Goal: Transaction & Acquisition: Book appointment/travel/reservation

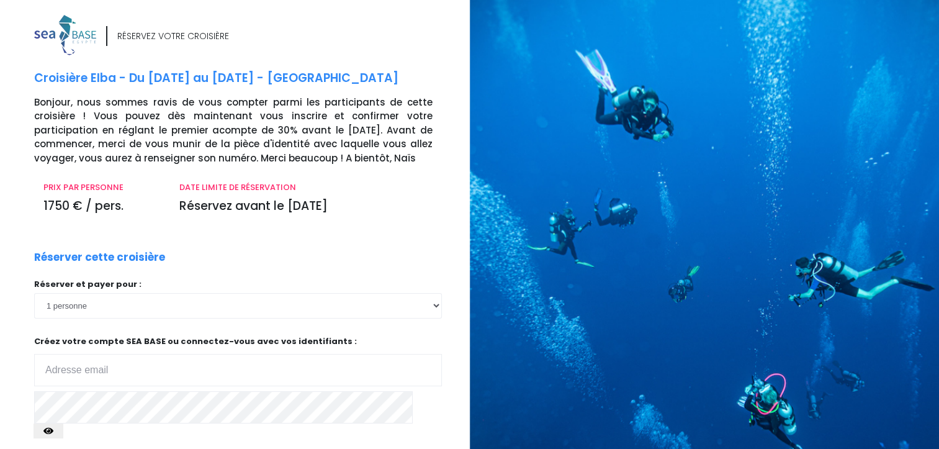
click at [164, 366] on input "email" at bounding box center [238, 370] width 408 height 32
type input "[PERSON_NAME][EMAIL_ADDRESS][DOMAIN_NAME]"
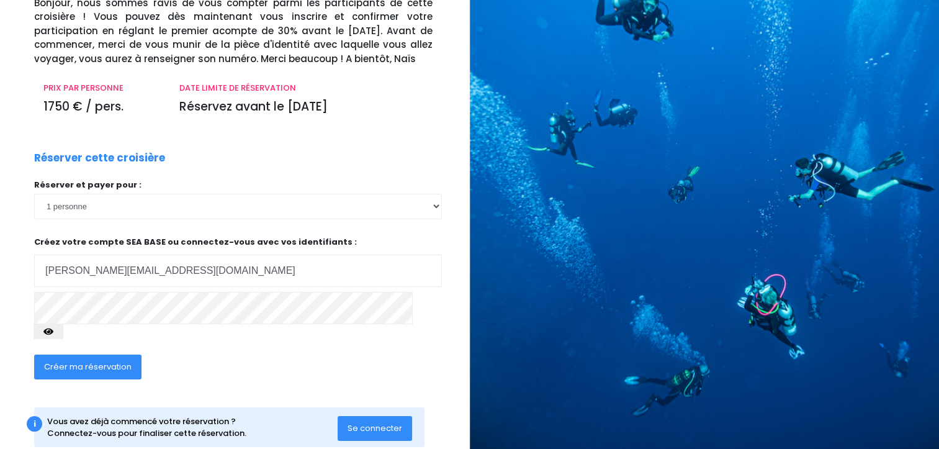
scroll to position [112, 0]
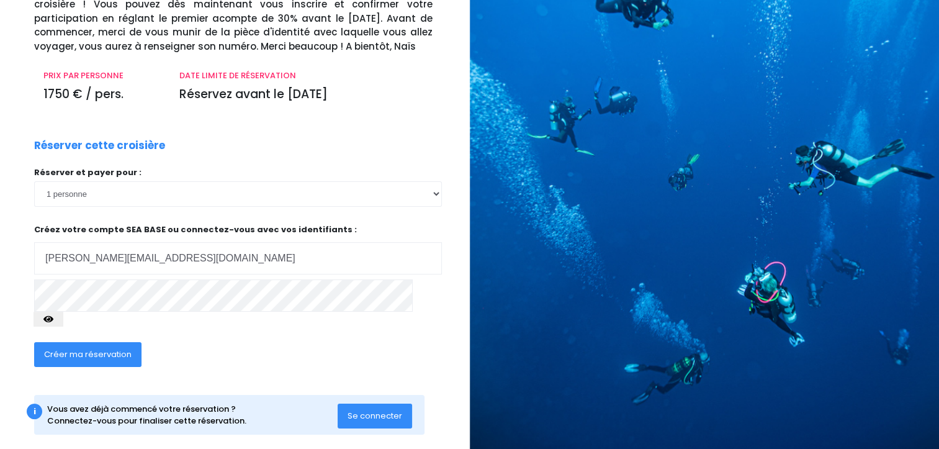
click at [101, 348] on span "Créer ma réservation" at bounding box center [87, 354] width 87 height 12
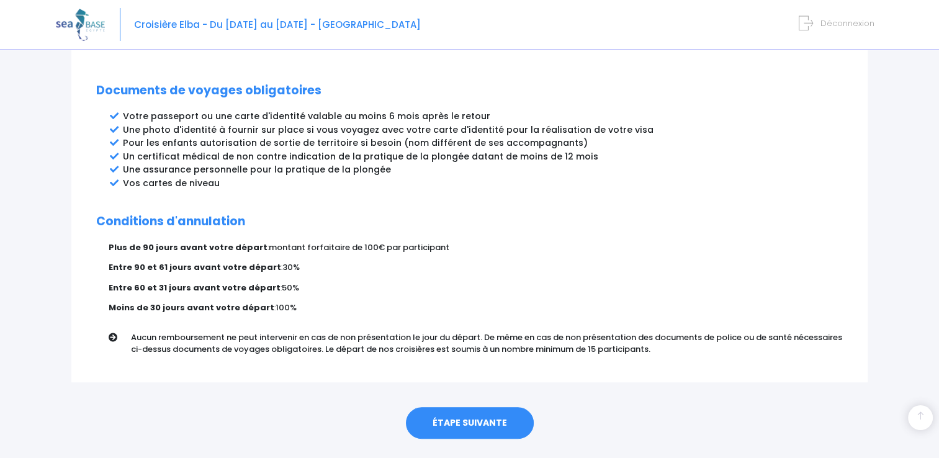
scroll to position [663, 0]
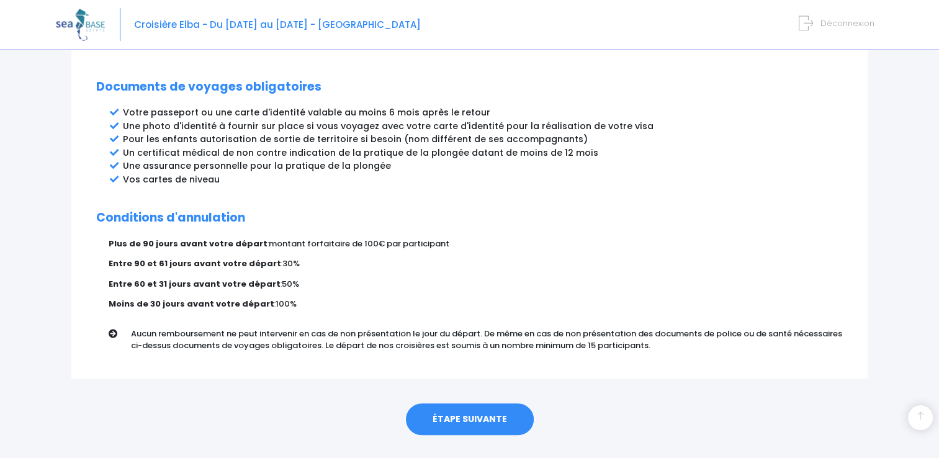
click at [489, 403] on link "ÉTAPE SUIVANTE" at bounding box center [470, 419] width 128 height 32
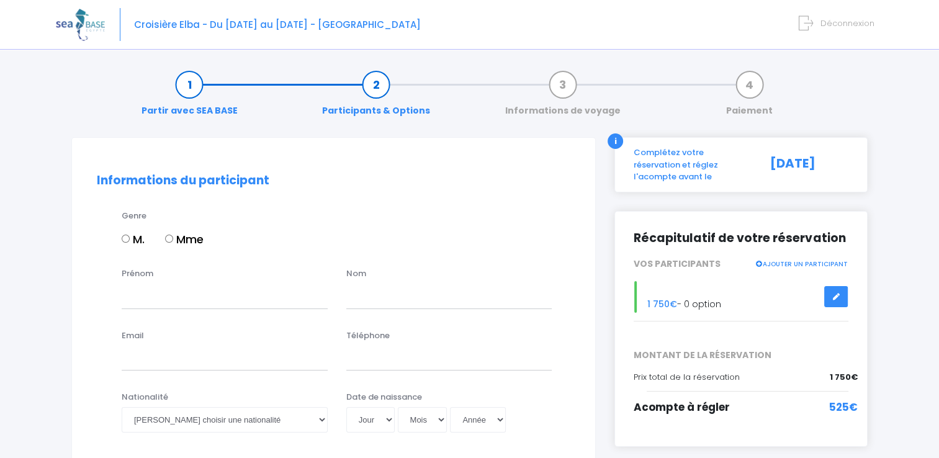
click at [199, 239] on label "Mme" at bounding box center [184, 239] width 38 height 17
click at [173, 239] on input "Mme" at bounding box center [169, 239] width 8 height 8
radio input "true"
click at [201, 301] on input "Prénom" at bounding box center [225, 296] width 206 height 25
type input "Anne"
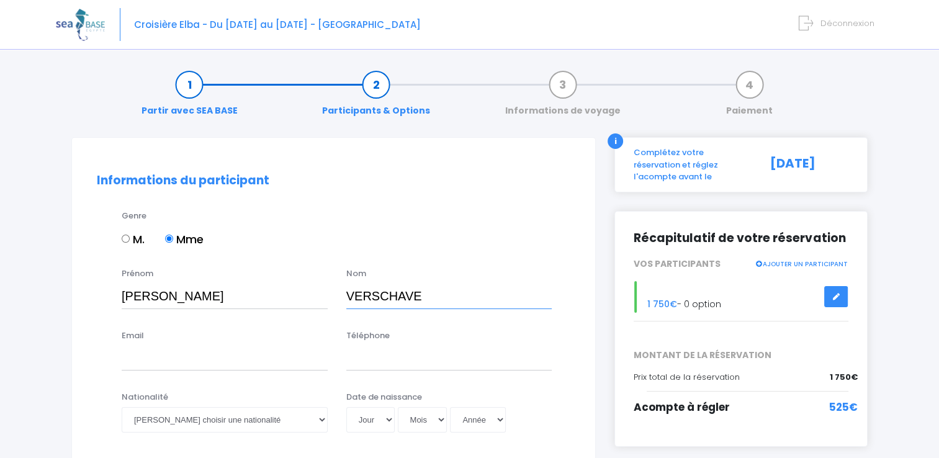
type input "VERSCHAVE"
click at [151, 363] on input "Email" at bounding box center [225, 358] width 206 height 25
type input "anne.verschave@free.fr"
drag, startPoint x: 354, startPoint y: 361, endPoint x: 344, endPoint y: 360, distance: 10.6
click at [344, 360] on div "Téléphone 0613884280" at bounding box center [449, 349] width 225 height 41
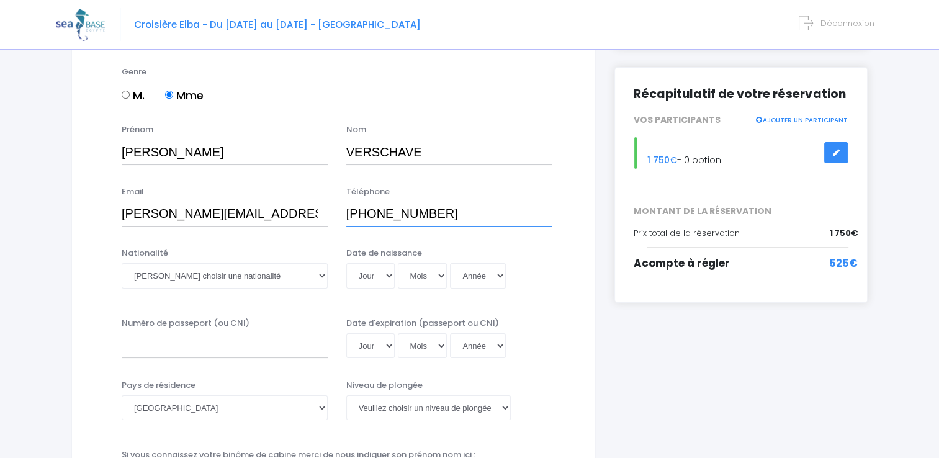
scroll to position [151, 0]
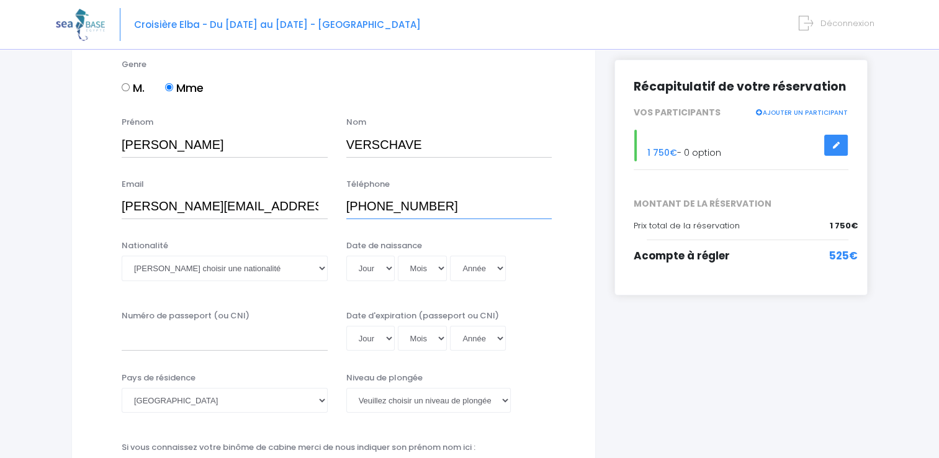
type input "[PHONE_NUMBER]"
click at [299, 270] on select "Veuillez choisir une nationalité [DEMOGRAPHIC_DATA] Algerienne Allemande [GEOGR…" at bounding box center [225, 268] width 206 height 25
select select "Française"
click at [122, 256] on select "Veuillez choisir une nationalité [DEMOGRAPHIC_DATA] Algerienne Allemande [GEOGR…" at bounding box center [225, 268] width 206 height 25
click at [371, 269] on select "Jour 01 02 03 04 05 06 07 08 09 10 11 12 13 14 15 16 17 18 19 20 21 22 23 24 25…" at bounding box center [370, 268] width 48 height 25
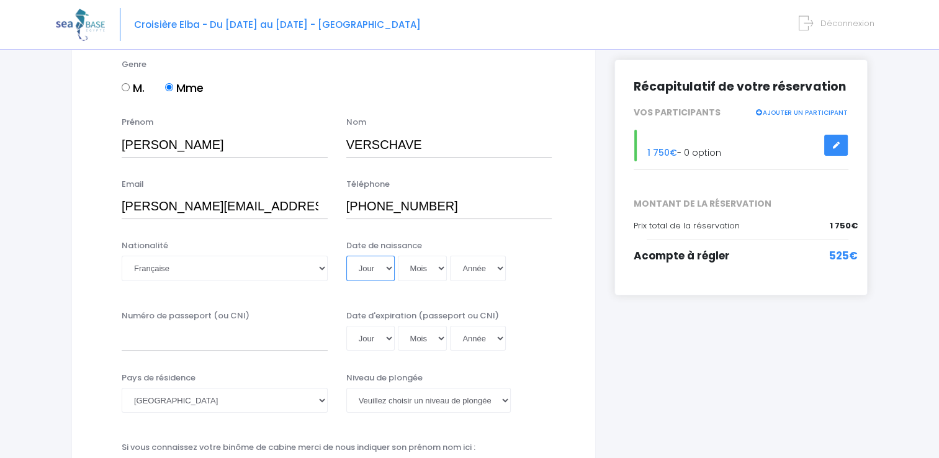
select select "27"
click at [346, 256] on select "Jour 01 02 03 04 05 06 07 08 09 10 11 12 13 14 15 16 17 18 19 20 21 22 23 24 25…" at bounding box center [370, 268] width 48 height 25
click at [425, 272] on select "Mois 01 02 03 04 05 06 07 08 09 10 11 12" at bounding box center [423, 268] width 50 height 25
select select "07"
click at [398, 256] on select "Mois 01 02 03 04 05 06 07 08 09 10 11 12" at bounding box center [423, 268] width 50 height 25
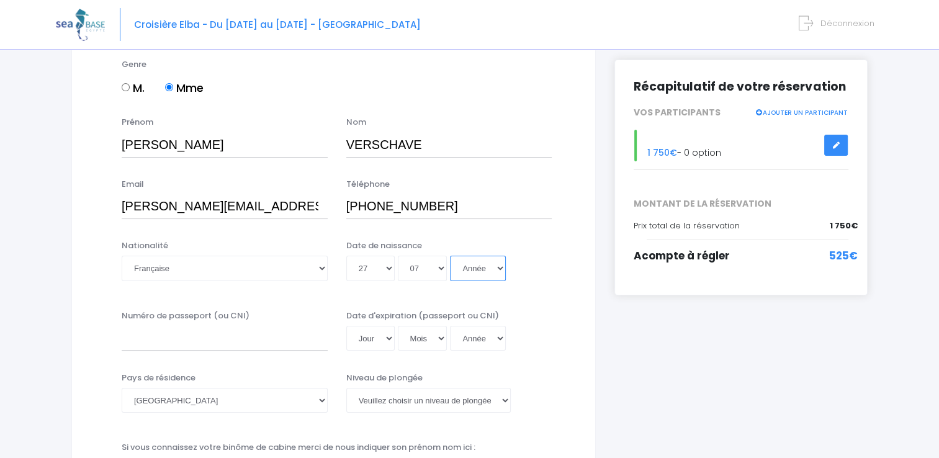
click at [470, 271] on select "Année 2045 2044 2043 2042 2041 2040 2039 2038 2037 2036 2035 2034 2033 2032 203…" at bounding box center [478, 268] width 56 height 25
select select "1968"
click at [450, 256] on select "Année 2045 2044 2043 2042 2041 2040 2039 2038 2037 2036 2035 2034 2033 2032 203…" at bounding box center [478, 268] width 56 height 25
type input "1968-07-27"
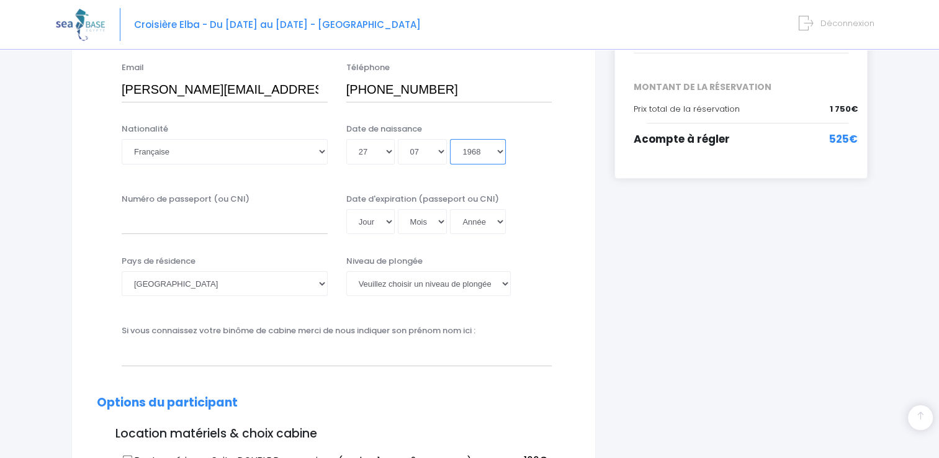
scroll to position [269, 0]
click at [437, 284] on select "Veuillez choisir un niveau de plongée Non plongeur Junior OW diver Adventure OW…" at bounding box center [428, 282] width 164 height 25
select select "N2"
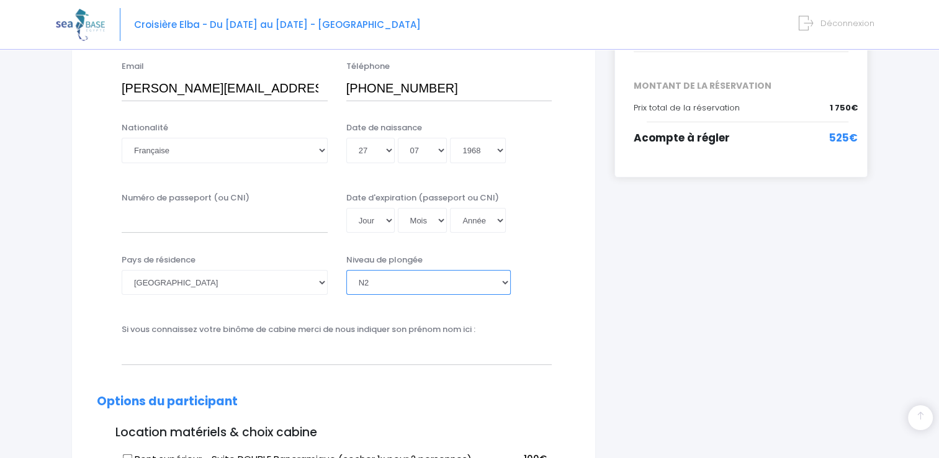
click at [346, 270] on select "Veuillez choisir un niveau de plongée Non plongeur Junior OW diver Adventure OW…" at bounding box center [428, 282] width 164 height 25
click at [392, 354] on input "text" at bounding box center [337, 351] width 430 height 25
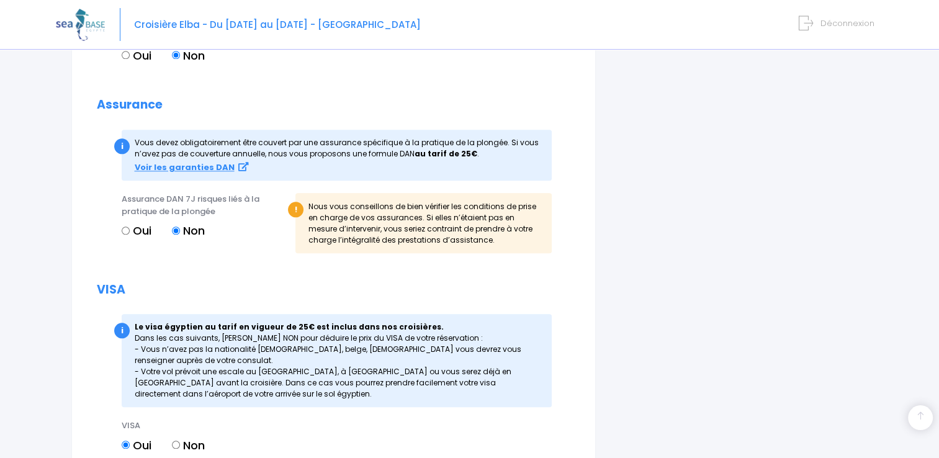
scroll to position [1307, 0]
type input "Virginie MARRER"
click at [132, 237] on label "Oui" at bounding box center [137, 231] width 30 height 17
click at [130, 235] on input "Oui" at bounding box center [126, 231] width 8 height 8
radio input "true"
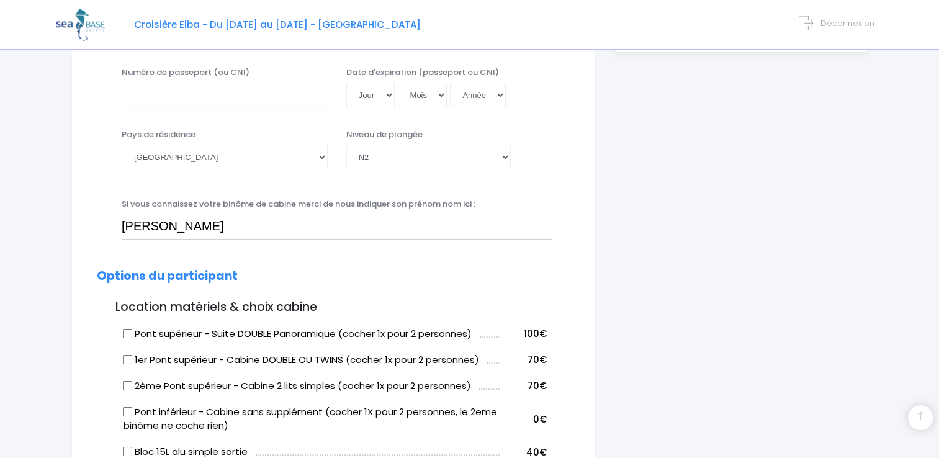
scroll to position [400, 0]
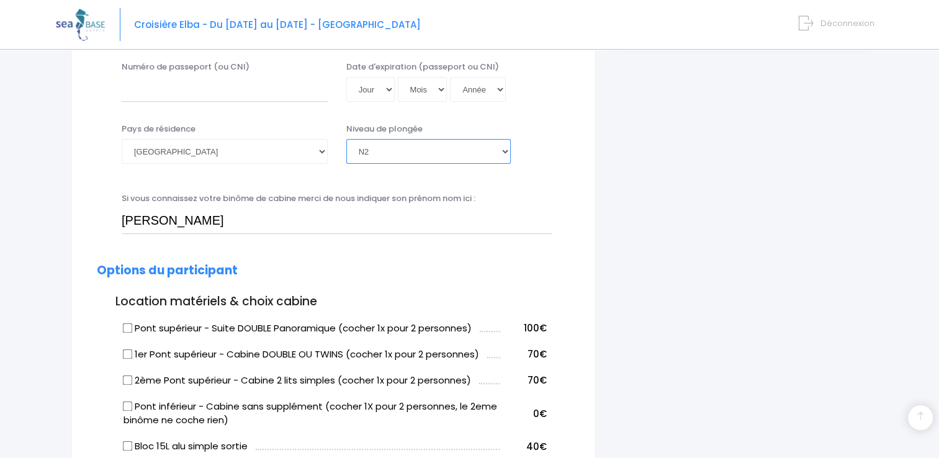
click at [454, 152] on select "Veuillez choisir un niveau de plongée Non plongeur Junior OW diver Adventure OW…" at bounding box center [428, 151] width 164 height 25
click at [346, 139] on select "Veuillez choisir un niveau de plongée Non plongeur Junior OW diver Adventure OW…" at bounding box center [428, 151] width 164 height 25
click at [481, 154] on select "Veuillez choisir un niveau de plongée Non plongeur Junior OW diver Adventure OW…" at bounding box center [428, 151] width 164 height 25
select select "N2"
click at [346, 139] on select "Veuillez choisir un niveau de plongée Non plongeur Junior OW diver Adventure OW…" at bounding box center [428, 151] width 164 height 25
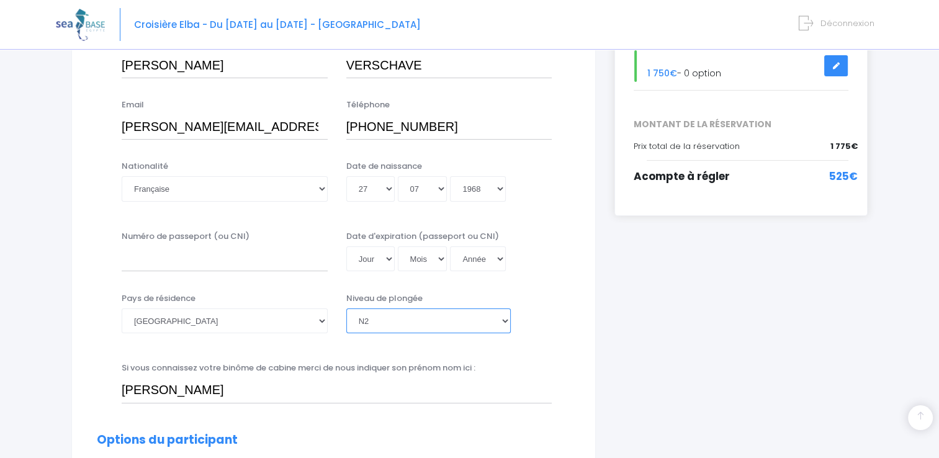
scroll to position [230, 0]
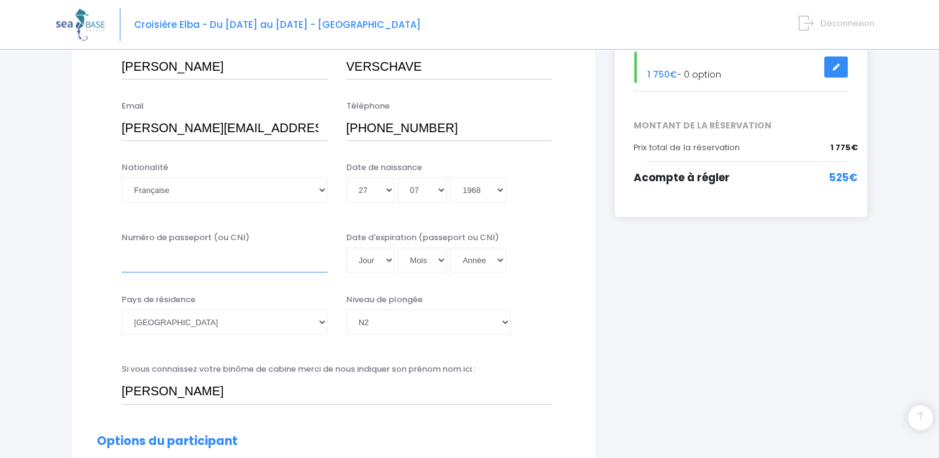
click at [292, 249] on input "Numéro de passeport (ou CNI)" at bounding box center [225, 260] width 206 height 25
type input "24IA65702"
click at [388, 267] on select "Jour 01 02 03 04 05 06 07 08 09 10 11 12 13 14 15 16 17 18 19 20 21 22 23 24 25…" at bounding box center [370, 260] width 48 height 25
select select "17"
click at [346, 248] on select "Jour 01 02 03 04 05 06 07 08 09 10 11 12 13 14 15 16 17 18 19 20 21 22 23 24 25…" at bounding box center [370, 260] width 48 height 25
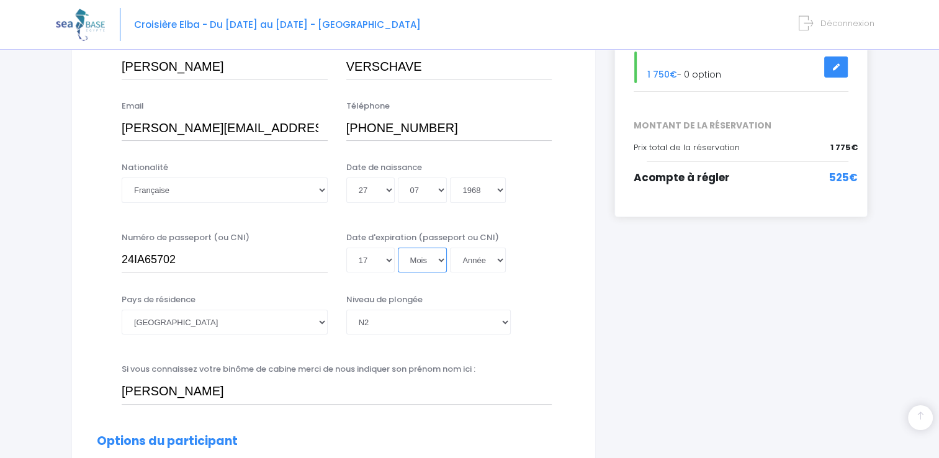
click at [421, 267] on select "Mois 01 02 03 04 05 06 07 08 09 10 11 12" at bounding box center [423, 260] width 50 height 25
select select "10"
click at [398, 248] on select "Mois 01 02 03 04 05 06 07 08 09 10 11 12" at bounding box center [423, 260] width 50 height 25
click at [486, 270] on select "Année 2045 2044 2043 2042 2041 2040 2039 2038 2037 2036 2035 2034 2033 2032 203…" at bounding box center [478, 260] width 56 height 25
select select "2034"
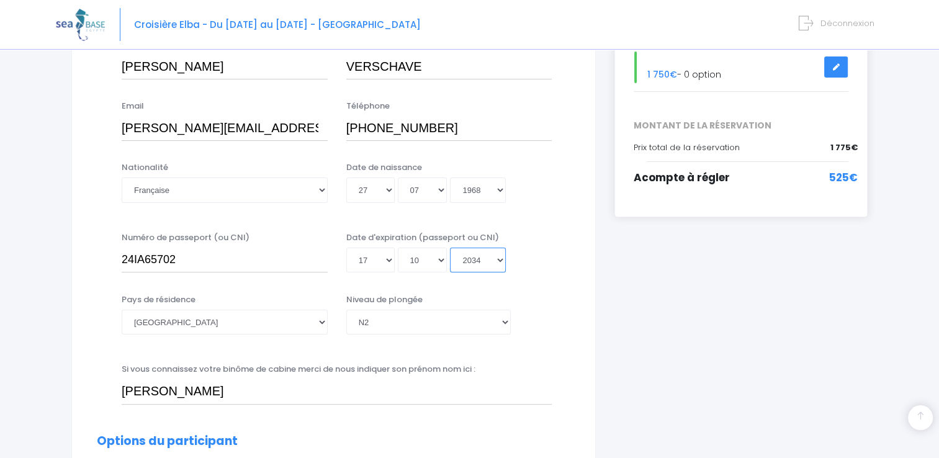
click at [450, 248] on select "Année 2045 2044 2043 2042 2041 2040 2039 2038 2037 2036 2035 2034 2033 2032 203…" at bounding box center [478, 260] width 56 height 25
type input "2034-10-17"
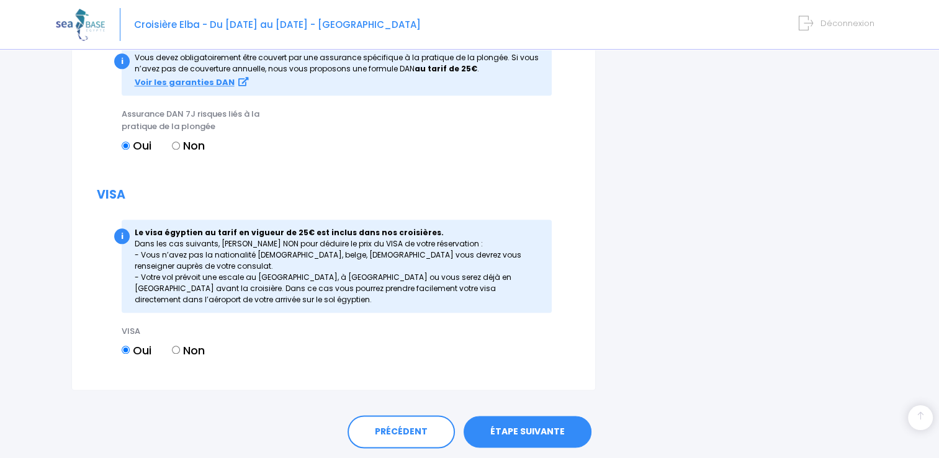
scroll to position [1431, 0]
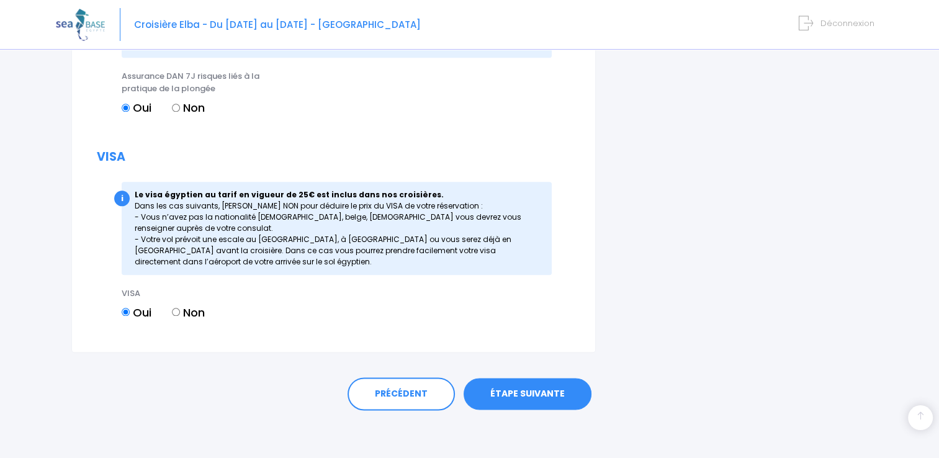
click at [533, 398] on link "ÉTAPE SUIVANTE" at bounding box center [527, 394] width 128 height 32
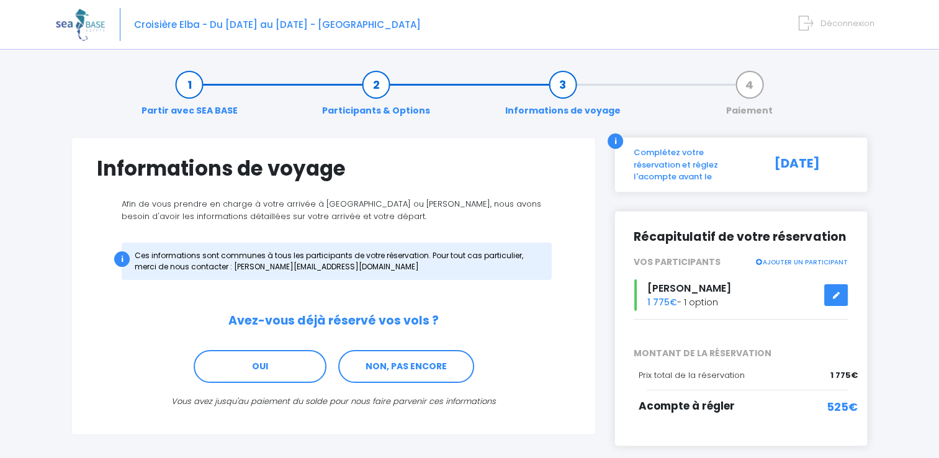
click at [565, 85] on link "Informations de voyage" at bounding box center [563, 97] width 128 height 39
click at [548, 110] on link "Informations de voyage" at bounding box center [563, 97] width 128 height 39
click at [839, 295] on icon at bounding box center [835, 295] width 9 height 0
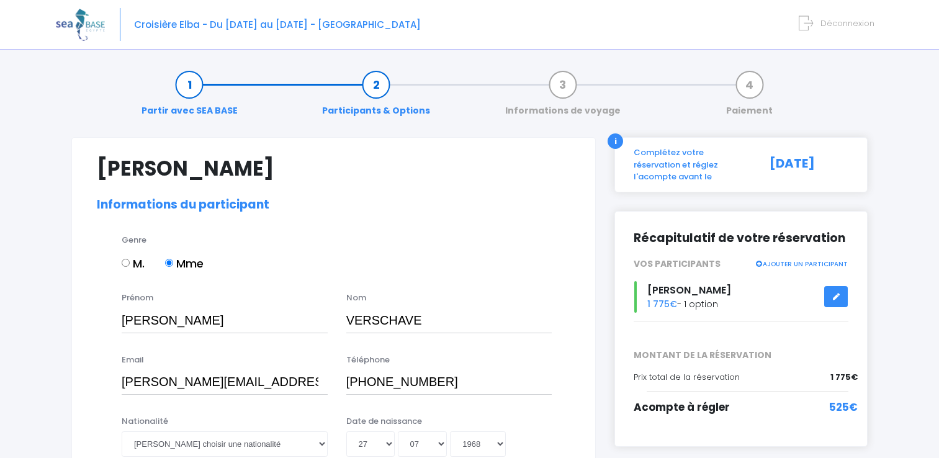
select select "N2"
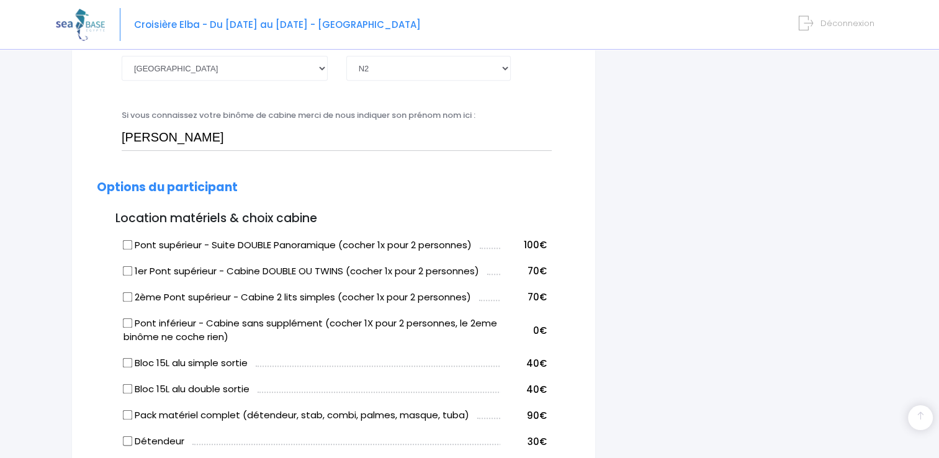
scroll to position [508, 0]
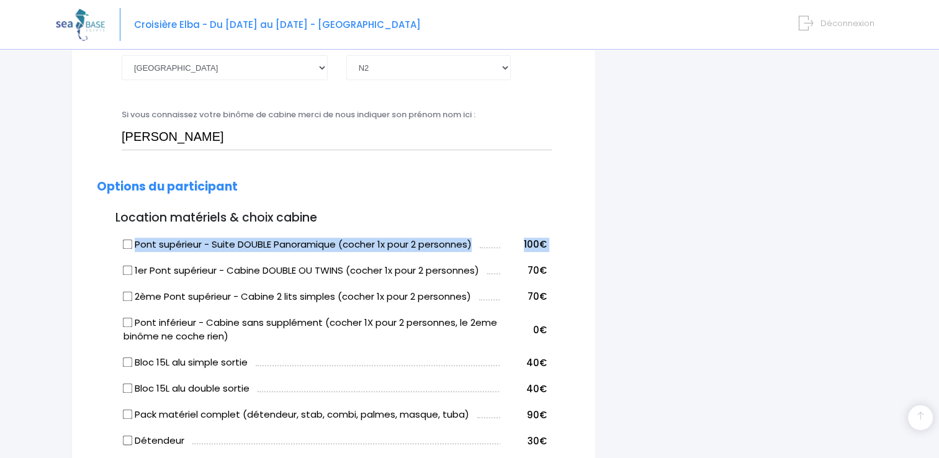
drag, startPoint x: 553, startPoint y: 299, endPoint x: 176, endPoint y: 259, distance: 379.3
click at [176, 259] on form "[PERSON_NAME] Informations du participant Genre M. Mme Prénom Anne Nom VERSCHAV…" at bounding box center [333, 464] width 473 height 1632
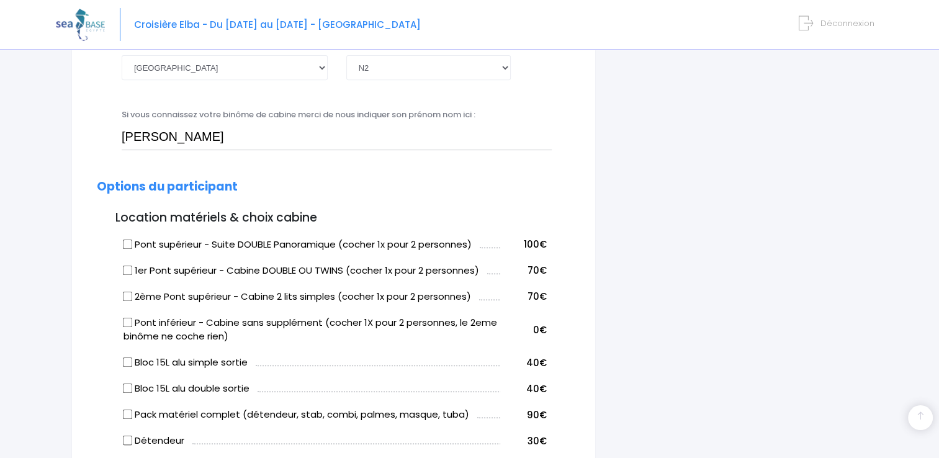
drag, startPoint x: 176, startPoint y: 259, endPoint x: 306, endPoint y: 244, distance: 131.1
click at [306, 244] on label "Pont supérieur - Suite DOUBLE Panoramique (cocher 1x pour 2 personnes)" at bounding box center [297, 245] width 348 height 14
click at [133, 244] on input "Pont supérieur - Suite DOUBLE Panoramique (cocher 1x pour 2 personnes)" at bounding box center [128, 244] width 10 height 10
click at [127, 246] on input "Pont supérieur - Suite DOUBLE Panoramique (cocher 1x pour 2 personnes)" at bounding box center [128, 244] width 10 height 10
checkbox input "false"
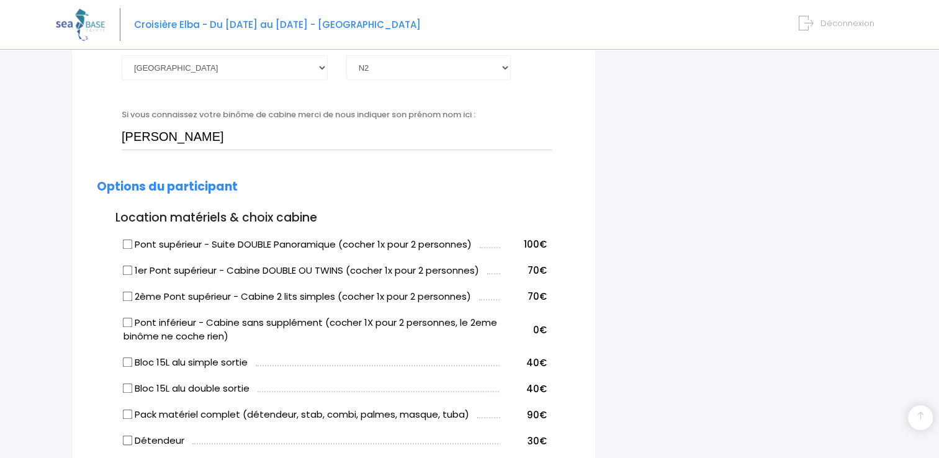
drag, startPoint x: 544, startPoint y: 297, endPoint x: 308, endPoint y: 231, distance: 245.5
click at [308, 231] on tbody "Pont supérieur - Suite DOUBLE Panoramique (cocher 1x pour 2 personnes) 100€ 1er…" at bounding box center [333, 426] width 426 height 393
copy tbody "Pont supérieur - Suite DOUBLE Panoramique (cocher 1x pour 2 personnes) 100€ 1er…"
click at [549, 165] on form "Anne VERSCHAVE Informations du participant Genre M. Mme Prénom Anne Nom VERSCHA…" at bounding box center [333, 464] width 473 height 1632
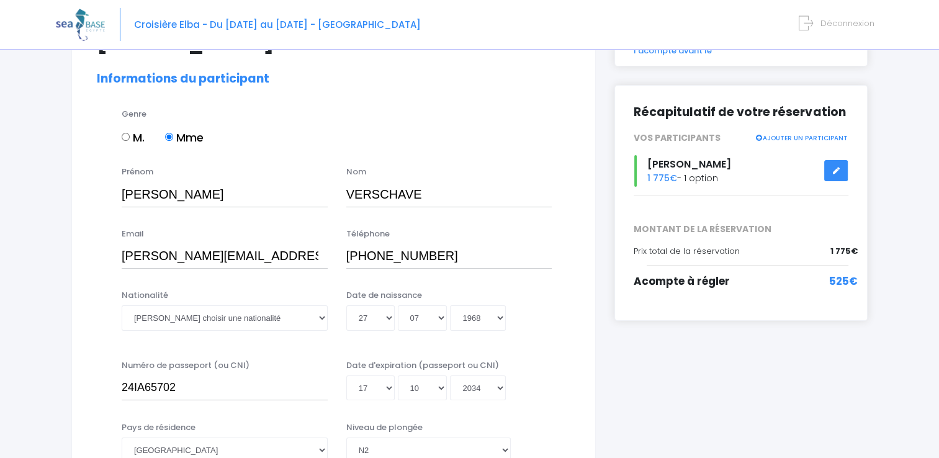
scroll to position [127, 0]
click at [762, 134] on icon at bounding box center [758, 137] width 8 height 6
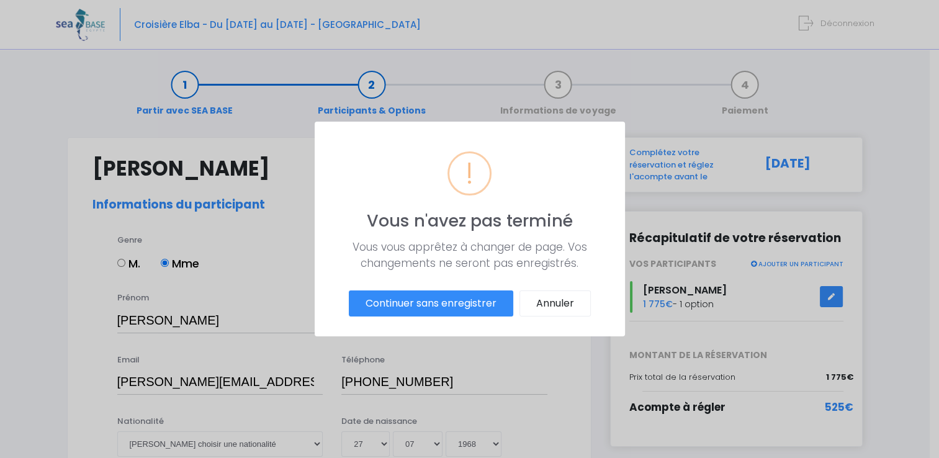
scroll to position [0, 0]
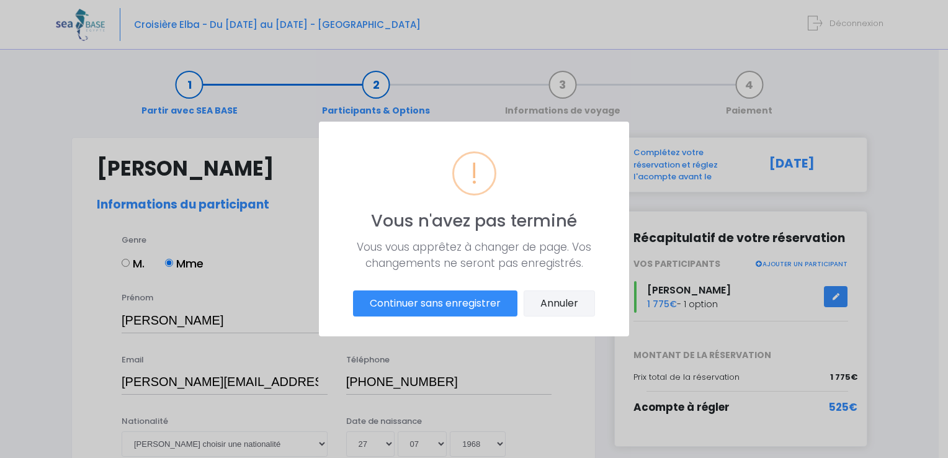
click at [539, 307] on button "Annuler" at bounding box center [559, 303] width 71 height 26
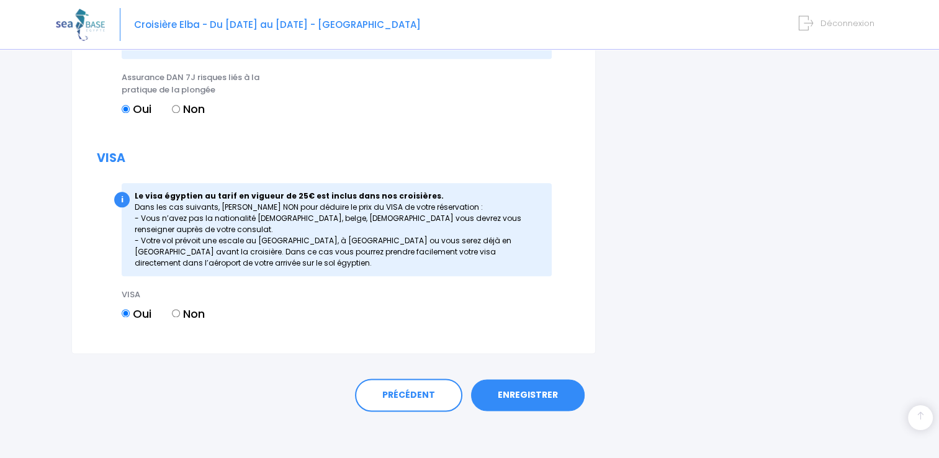
scroll to position [1455, 0]
click at [517, 396] on link "ENREGISTRER" at bounding box center [528, 394] width 114 height 32
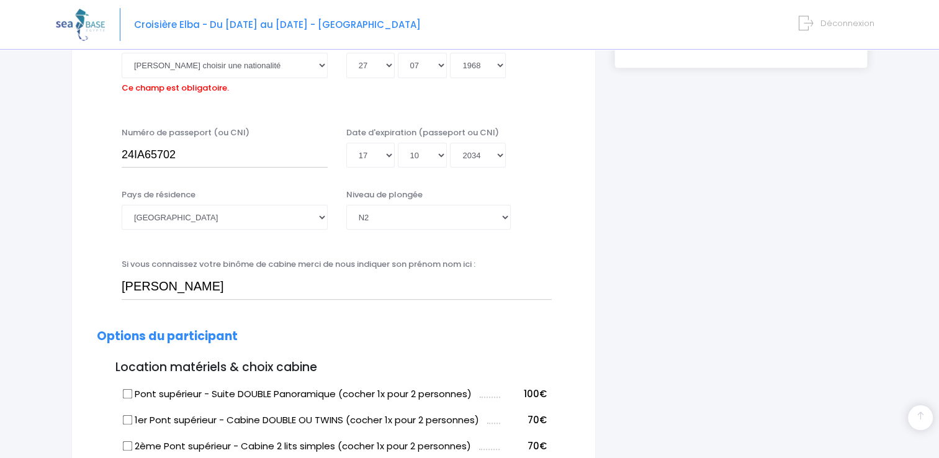
scroll to position [307, 0]
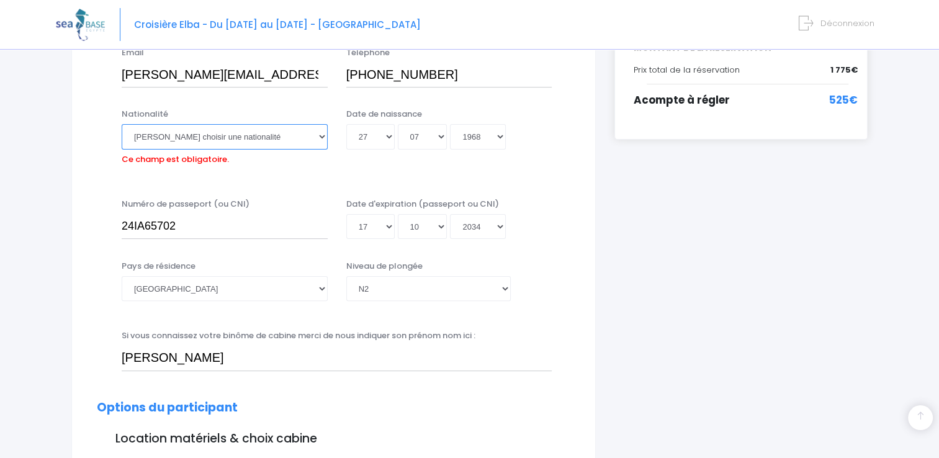
click at [290, 128] on select "Veuillez choisir une nationalité Afghane Albanaise Algerienne Allemande America…" at bounding box center [225, 136] width 206 height 25
select select "Française"
click at [122, 124] on select "Veuillez choisir une nationalité Afghane Albanaise Algerienne Allemande America…" at bounding box center [225, 136] width 206 height 25
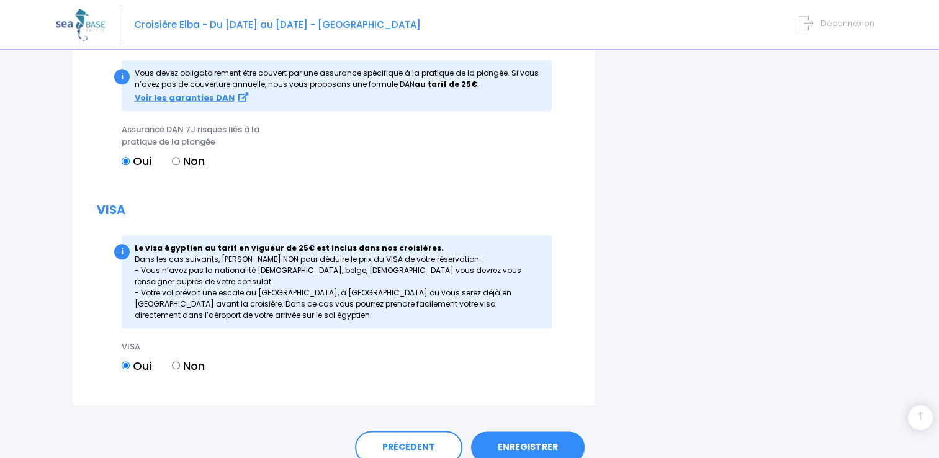
scroll to position [1455, 0]
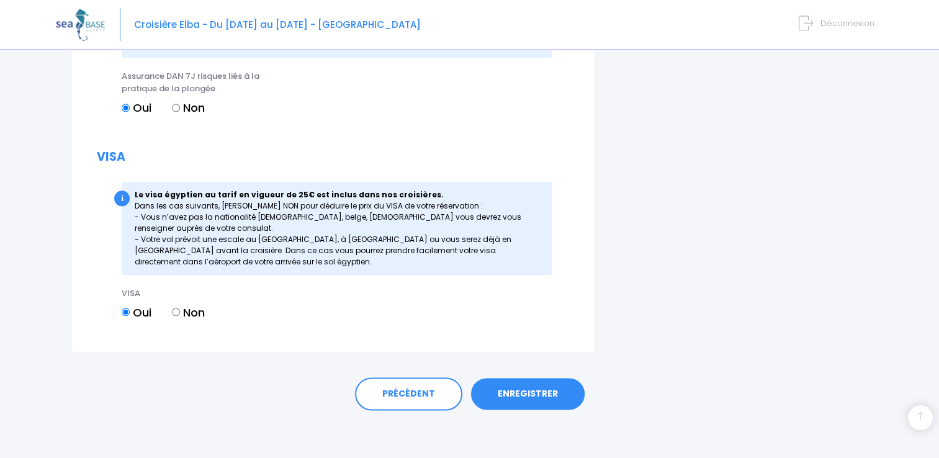
click at [516, 398] on link "ENREGISTRER" at bounding box center [528, 394] width 114 height 32
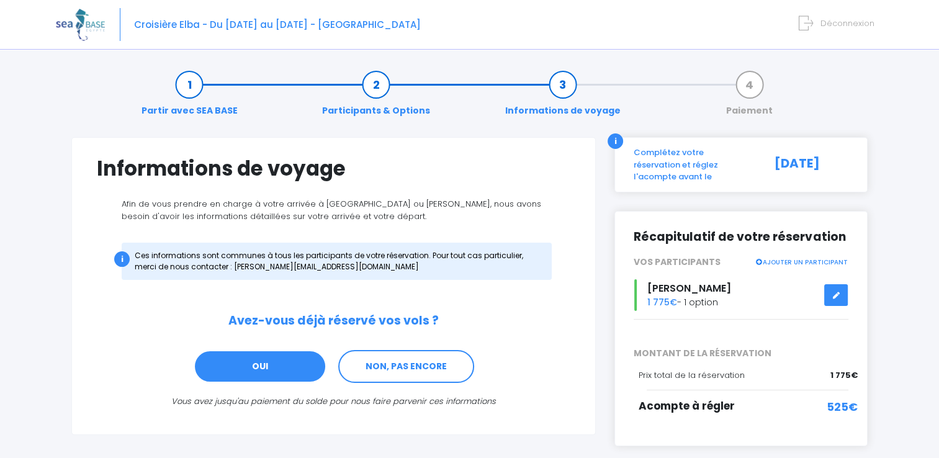
click at [278, 369] on link "OUI" at bounding box center [260, 367] width 133 height 34
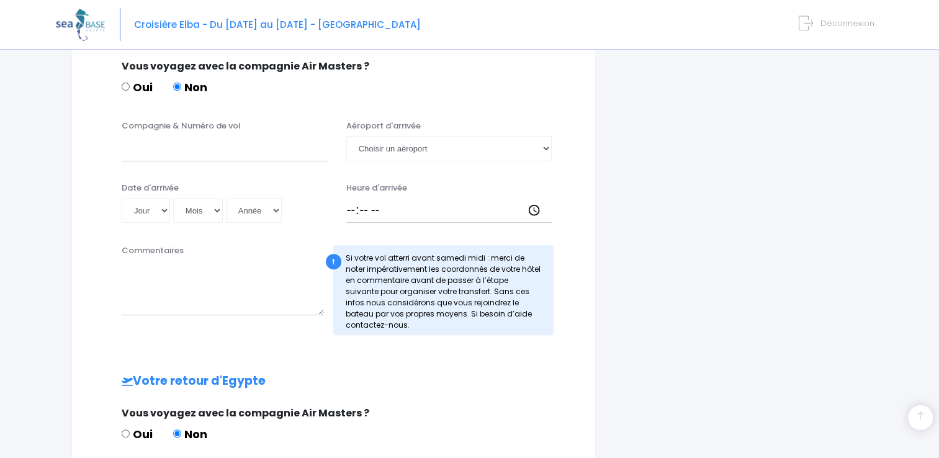
scroll to position [408, 0]
click at [164, 145] on input "Compagnie & Numéro de vol" at bounding box center [225, 148] width 206 height 25
type input "TRANSAVIA"
click at [439, 153] on select "Choisir un aéroport [GEOGRAPHIC_DATA][PERSON_NAME]" at bounding box center [449, 148] width 206 height 25
select select "Hurghada"
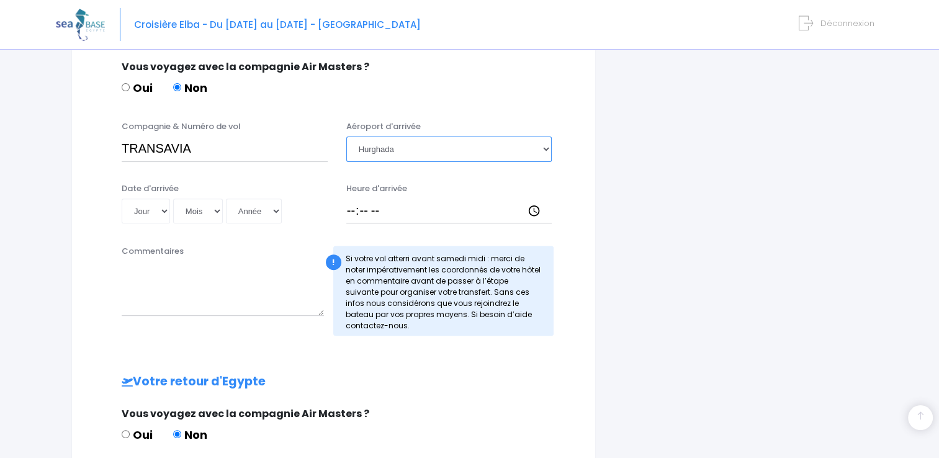
click at [346, 136] on select "Choisir un aéroport [GEOGRAPHIC_DATA][PERSON_NAME]" at bounding box center [449, 148] width 206 height 25
click at [156, 212] on select "Jour 01 02 03 04 05 06 07 08 09 10 11 12 13 14 15 16 17 18 19 20 21 22 23 24 25…" at bounding box center [146, 211] width 48 height 25
click at [247, 263] on textarea "Commentaires" at bounding box center [223, 288] width 202 height 55
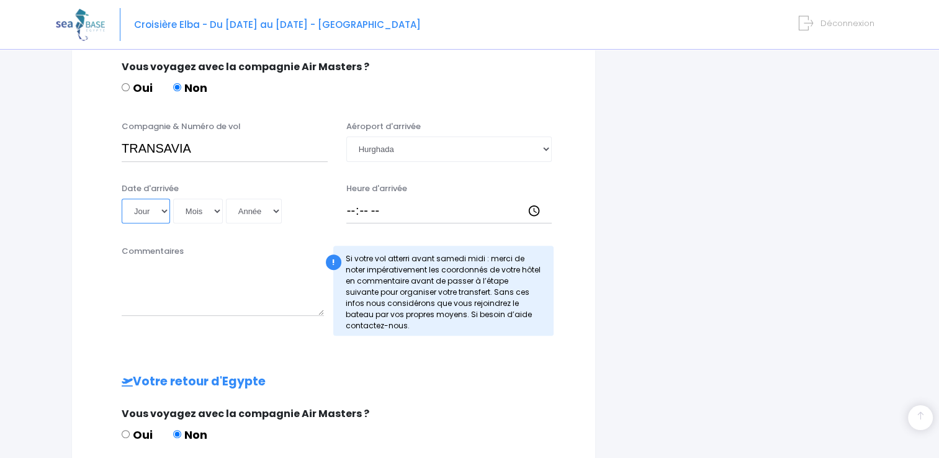
click at [156, 213] on select "Jour 01 02 03 04 05 06 07 08 09 10 11 12 13 14 15 16 17 18 19 20 21 22 23 24 25…" at bounding box center [146, 211] width 48 height 25
select select "16"
click at [122, 199] on select "Jour 01 02 03 04 05 06 07 08 09 10 11 12 13 14 15 16 17 18 19 20 21 22 23 24 25…" at bounding box center [146, 211] width 48 height 25
click at [191, 214] on select "Mois 01 02 03 04 05 06 07 08 09 10 11 12" at bounding box center [198, 211] width 50 height 25
select select "05"
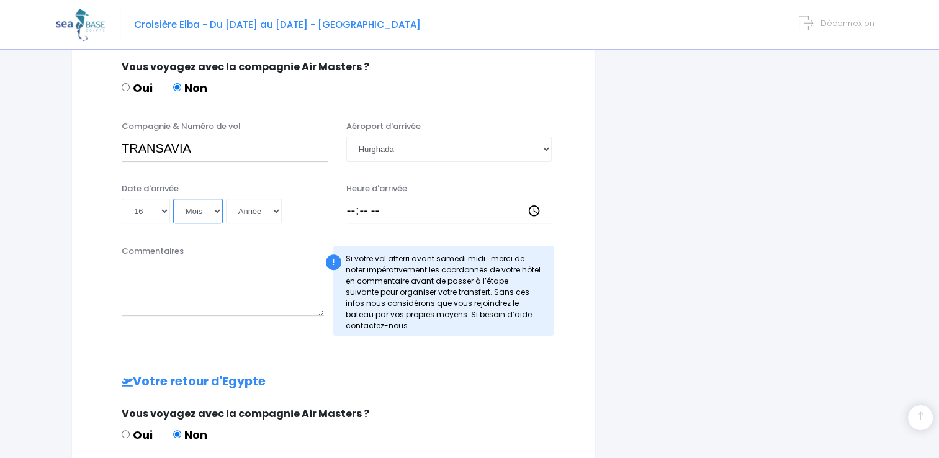
click at [173, 199] on select "Mois 01 02 03 04 05 06 07 08 09 10 11 12" at bounding box center [198, 211] width 50 height 25
click at [263, 210] on select "Année 2045 2044 2043 2042 2041 2040 2039 2038 2037 2036 2035 2034 2033 2032 203…" at bounding box center [254, 211] width 56 height 25
select select "2026"
click at [226, 199] on select "Année 2045 2044 2043 2042 2041 2040 2039 2038 2037 2036 2035 2034 2033 2032 203…" at bounding box center [254, 211] width 56 height 25
type input "2026-05-16"
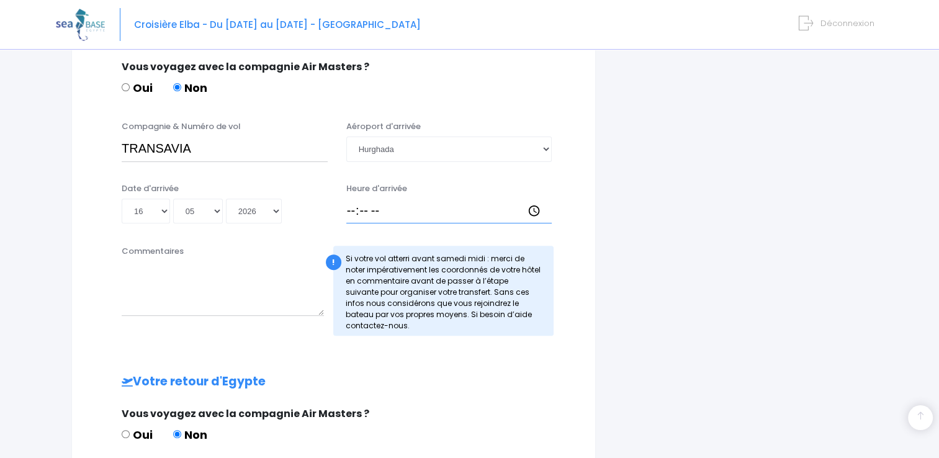
click at [439, 213] on input "Heure d'arrivée" at bounding box center [449, 211] width 206 height 25
type input "16:15"
click at [538, 210] on input "16:15" at bounding box center [449, 211] width 206 height 25
click at [214, 313] on textarea "Commentaires" at bounding box center [223, 288] width 202 height 55
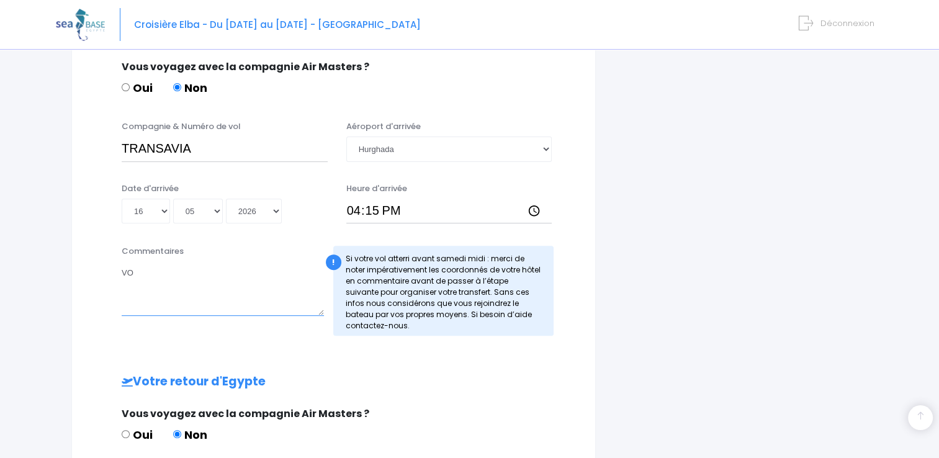
type textarea "V"
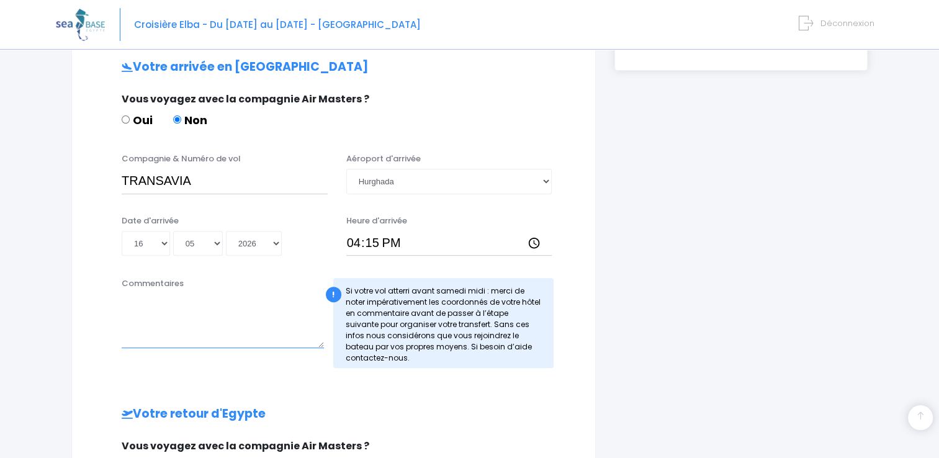
scroll to position [375, 0]
drag, startPoint x: 199, startPoint y: 178, endPoint x: 128, endPoint y: 182, distance: 70.9
click at [128, 182] on input "TRANSAVIA" at bounding box center [225, 181] width 206 height 25
paste input "TO4340"
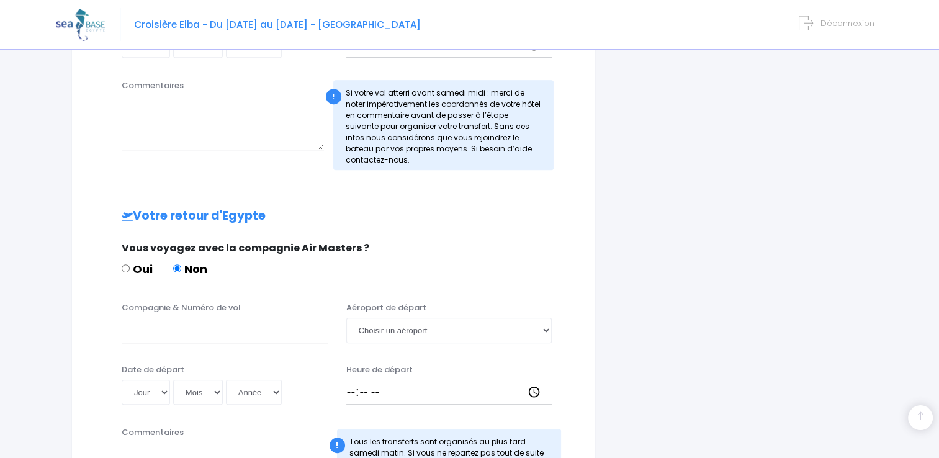
scroll to position [578, 0]
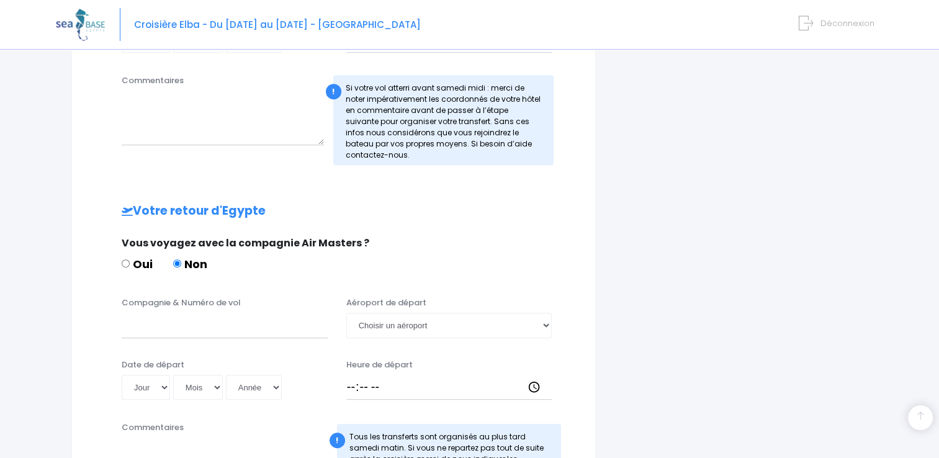
type input "Transavia - Vol TO4340"
click at [166, 329] on input "Compagnie & Numéro de vol" at bounding box center [225, 325] width 206 height 25
click at [472, 326] on select "Choisir un aéroport Hurghada Marsa Alam" at bounding box center [449, 325] width 206 height 25
select select "Hurghada"
click at [346, 313] on select "Choisir un aéroport Hurghada Marsa Alam" at bounding box center [449, 325] width 206 height 25
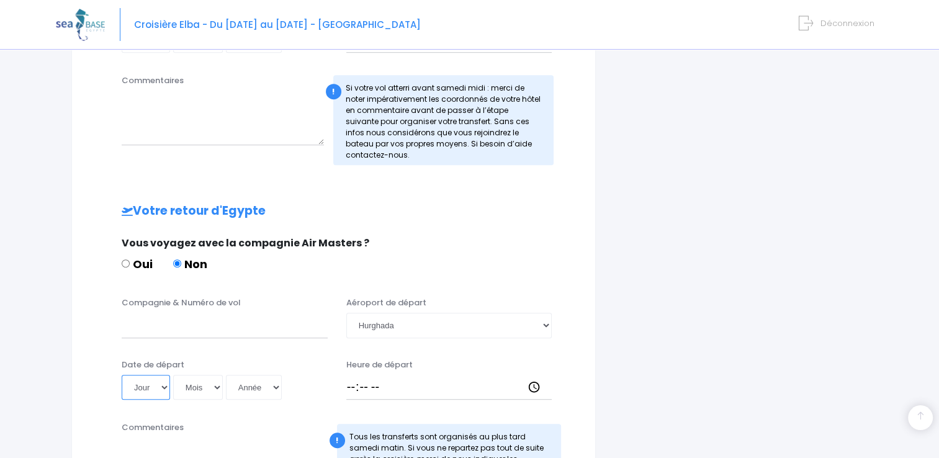
click at [149, 390] on select "Jour 01 02 03 04 05 06 07 08 09 10 11 12 13 14 15 16 17 18 19 20 21 22 23 24 25…" at bounding box center [146, 387] width 48 height 25
select select "23"
click at [122, 375] on select "Jour 01 02 03 04 05 06 07 08 09 10 11 12 13 14 15 16 17 18 19 20 21 22 23 24 25…" at bounding box center [146, 387] width 48 height 25
click at [208, 401] on div "Date de départ Jour 01 02 03 04 05 06 07 08 09 10 11 12 13 14 15 16 17 18 19 20…" at bounding box center [333, 384] width 492 height 50
click at [207, 388] on select "Mois 01 02 03 04 05 06 07 08 09 10 11 12" at bounding box center [198, 387] width 50 height 25
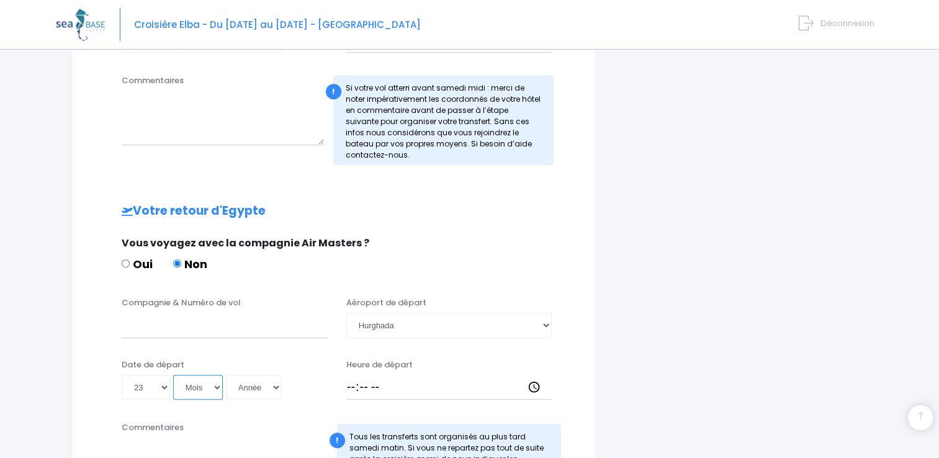
select select "05"
click at [173, 375] on select "Mois 01 02 03 04 05 06 07 08 09 10 11 12" at bounding box center [198, 387] width 50 height 25
click at [152, 388] on select "Jour 01 02 03 04 05 06 07 08 09 10 11 12 13 14 15 16 17 18 19 20 21 22 23 24 25…" at bounding box center [146, 387] width 48 height 25
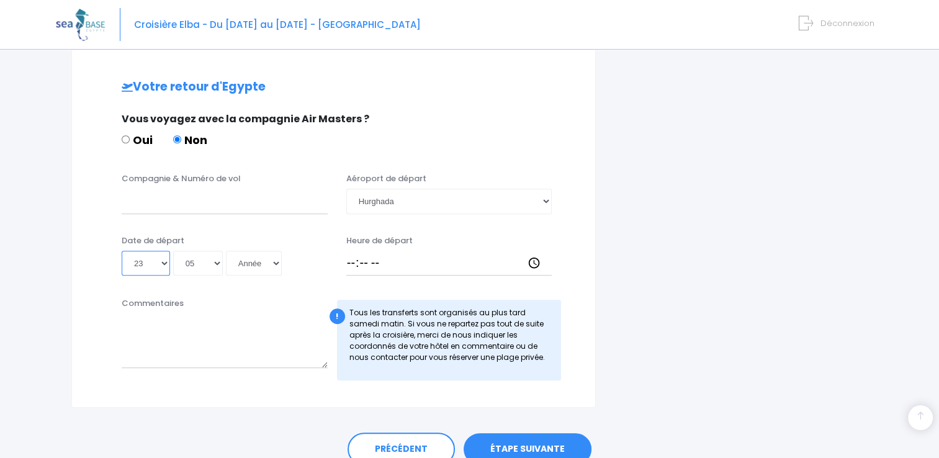
scroll to position [705, 0]
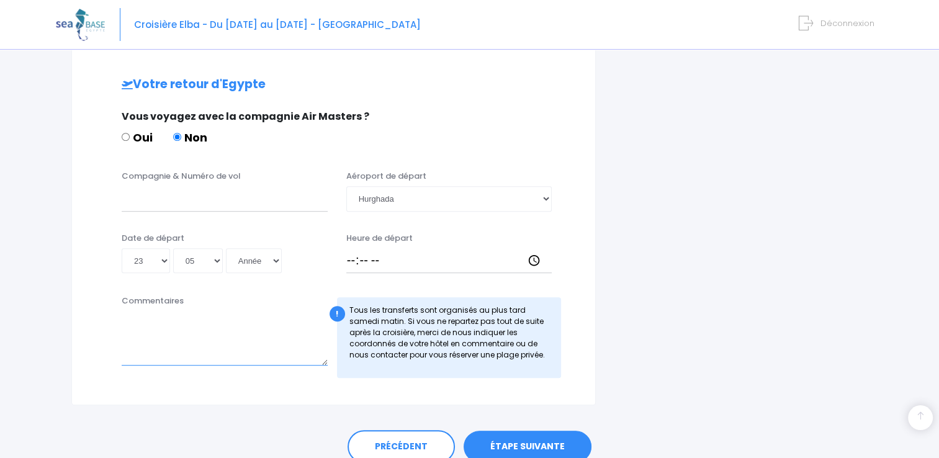
click at [223, 353] on textarea "Commentaires" at bounding box center [225, 338] width 206 height 55
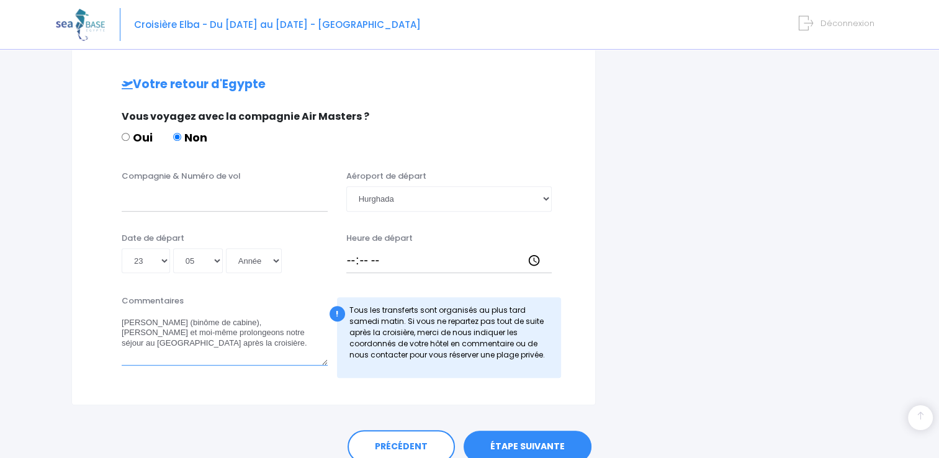
type textarea "[PERSON_NAME] (binôme de cabine), [PERSON_NAME] et moi-même prolongeons notre s…"
click at [224, 203] on input "Compagnie & Numéro de vol" at bounding box center [225, 198] width 206 height 25
paste input "MS49"
type input "MS49"
click at [349, 255] on input "Heure de départ" at bounding box center [449, 260] width 206 height 25
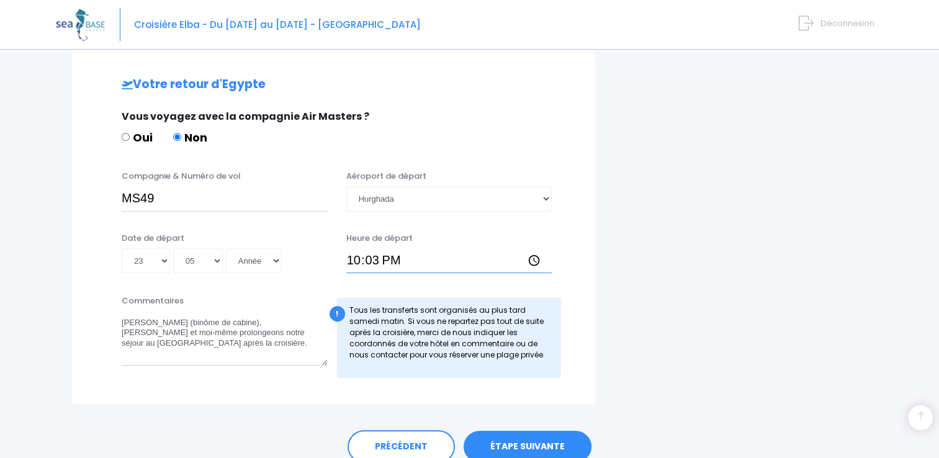
type input "22:30"
click at [123, 194] on input "MS49" at bounding box center [225, 198] width 206 height 25
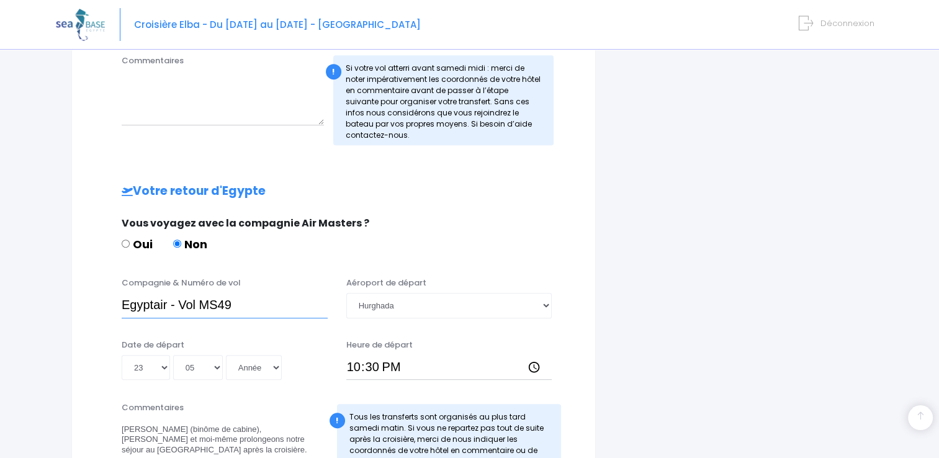
scroll to position [758, 0]
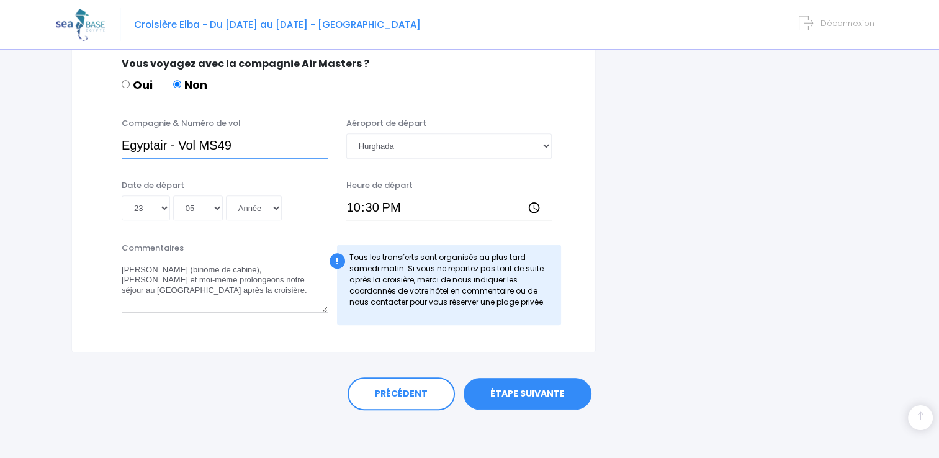
type input "Egyptair - Vol MS49"
click at [524, 398] on link "ÉTAPE SUIVANTE" at bounding box center [527, 394] width 128 height 32
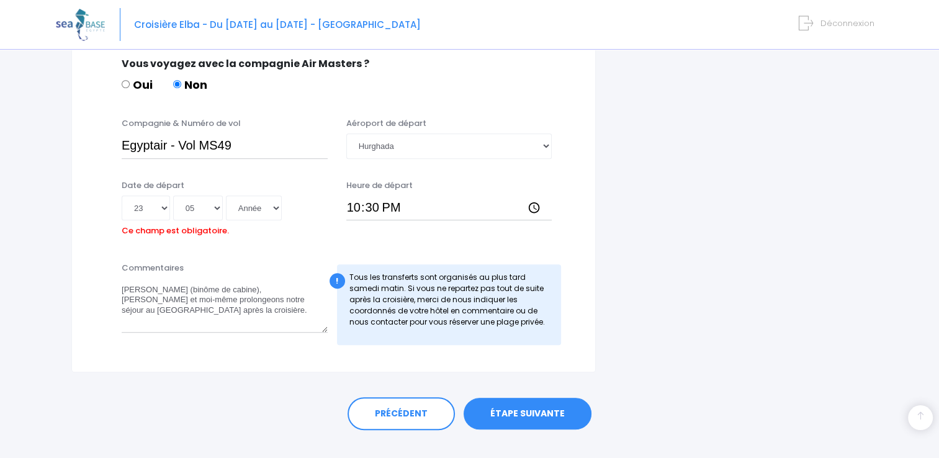
scroll to position [777, 0]
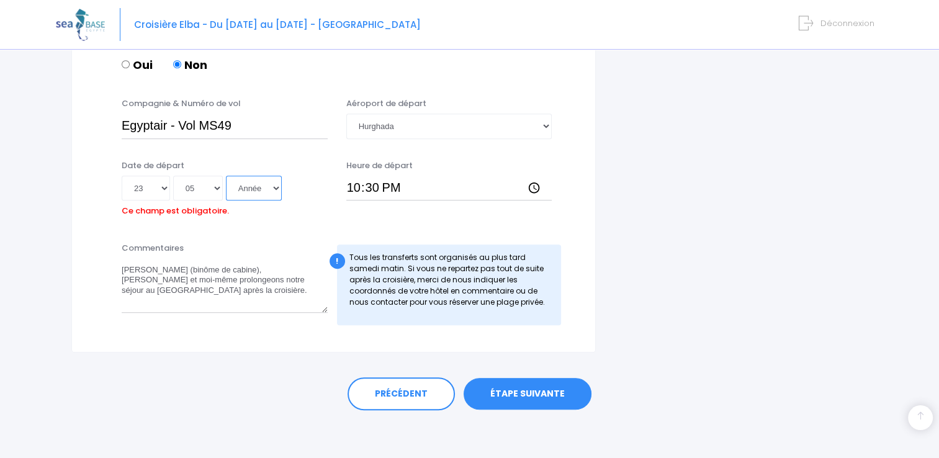
click at [261, 192] on select "Année 2045 2044 2043 2042 2041 2040 2039 2038 2037 2036 2035 2034 2033 2032 203…" at bounding box center [254, 188] width 56 height 25
select select "2026"
click at [226, 176] on select "Année 2045 2044 2043 2042 2041 2040 2039 2038 2037 2036 2035 2034 2033 2032 203…" at bounding box center [254, 188] width 56 height 25
type input "2026-05-23"
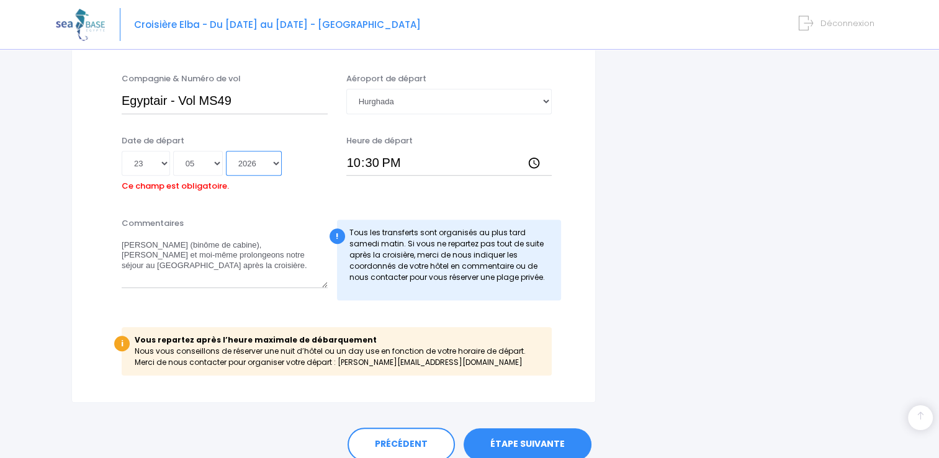
scroll to position [807, 0]
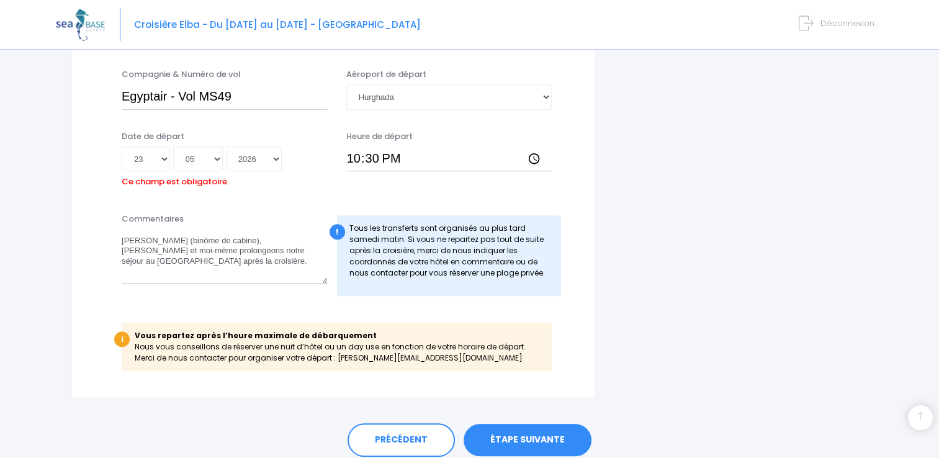
drag, startPoint x: 436, startPoint y: 353, endPoint x: 335, endPoint y: 355, distance: 100.5
click at [335, 355] on div "i Vous repartez après l’heure maximale de débarquement Nous vous conseillons de…" at bounding box center [337, 347] width 430 height 48
drag, startPoint x: 335, startPoint y: 355, endPoint x: 356, endPoint y: 359, distance: 21.4
click at [356, 359] on div "i Vous repartez après l’heure maximale de débarquement Nous vous conseillons de…" at bounding box center [337, 347] width 430 height 48
copy div "nathalie@redseabase.com"
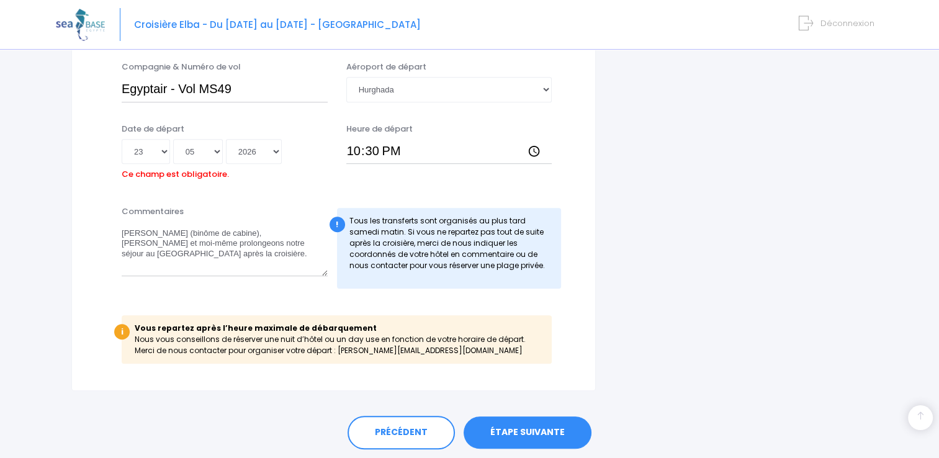
scroll to position [852, 0]
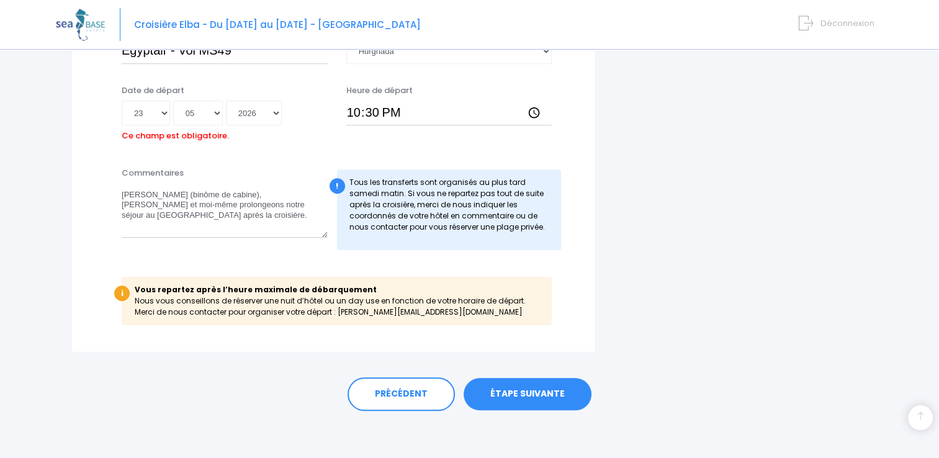
click at [498, 392] on link "ÉTAPE SUIVANTE" at bounding box center [527, 394] width 128 height 32
